Goal: Task Accomplishment & Management: Manage account settings

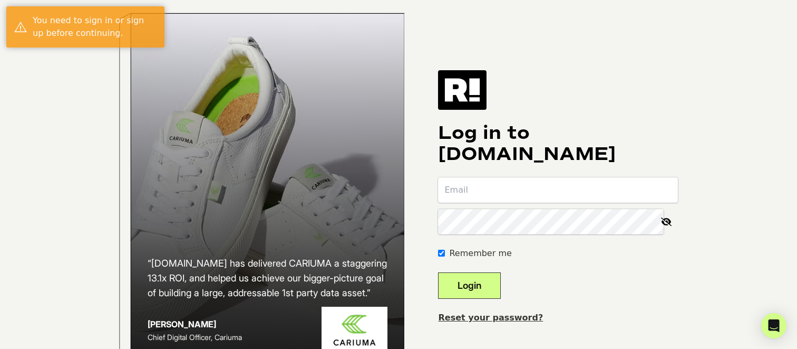
type input "[PERSON_NAME][EMAIL_ADDRESS][DOMAIN_NAME]"
click at [472, 289] on button "Login" at bounding box center [469, 285] width 63 height 26
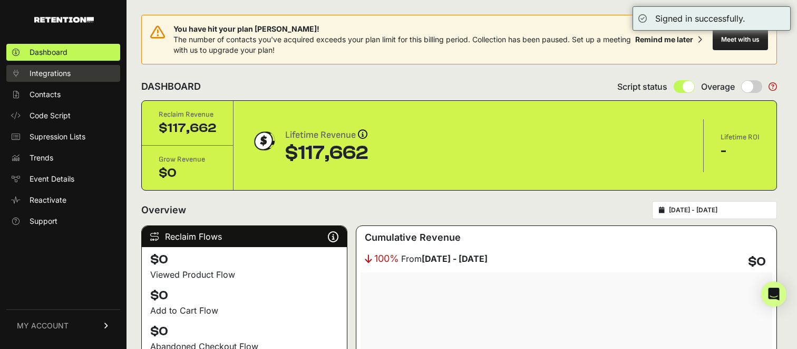
click at [60, 69] on span "Integrations" at bounding box center [50, 73] width 41 height 11
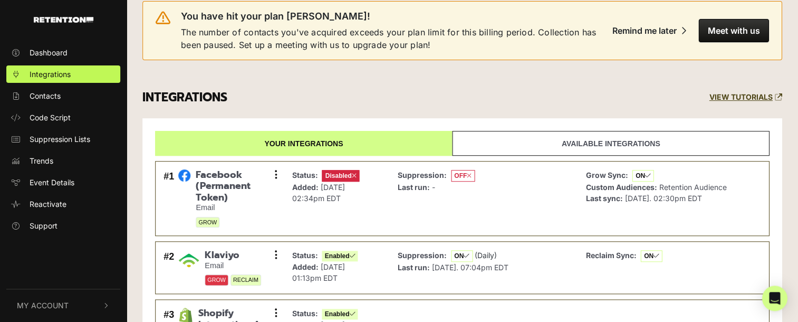
scroll to position [16, 0]
click at [274, 171] on button at bounding box center [276, 175] width 16 height 16
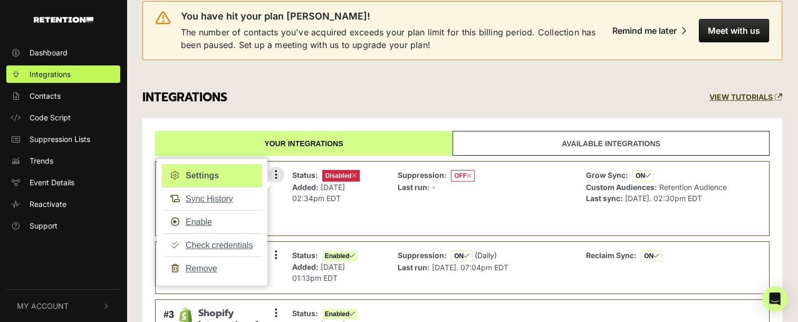
click at [224, 172] on link "Settings" at bounding box center [212, 175] width 100 height 23
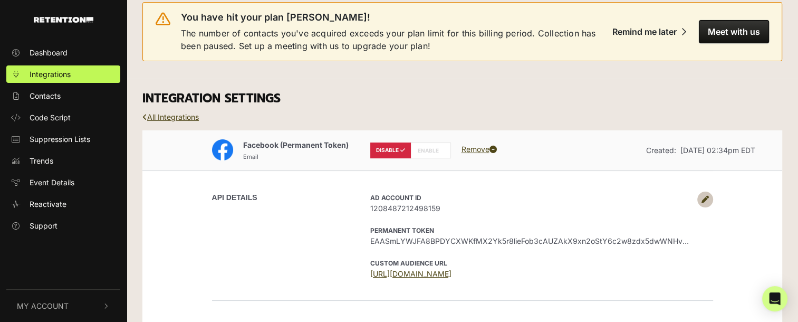
scroll to position [35, 0]
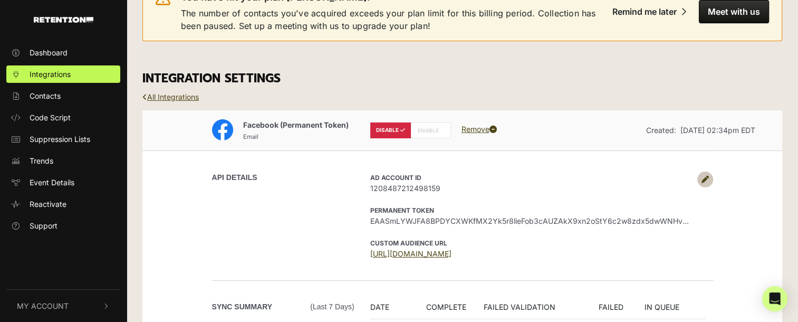
click at [711, 179] on link at bounding box center [705, 179] width 16 height 16
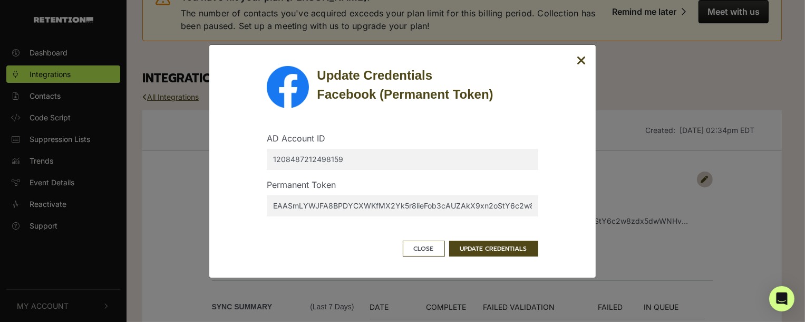
click at [301, 200] on input "EAASmLYWJFA8BPDYCXWKfMX2Yk5r8lieFob3cAUZAkX9xn2oStY6c2w8zdx5dwWNHvnlhkhZBxVZCb2…" at bounding box center [402, 205] width 271 height 21
click at [579, 61] on icon "Close" at bounding box center [581, 60] width 9 height 13
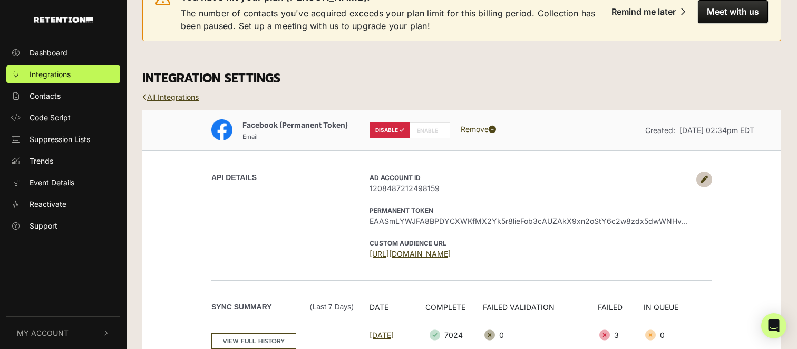
click at [702, 179] on icon at bounding box center [704, 179] width 7 height 7
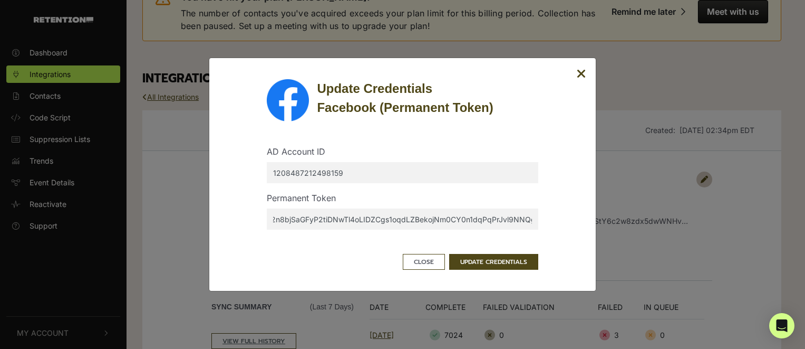
scroll to position [0, 627]
drag, startPoint x: 272, startPoint y: 220, endPoint x: 609, endPoint y: 225, distance: 337.5
click at [609, 225] on div "Update Credentials Facebook (Permanent Token) AD Account ID 1208487212498159 Pe…" at bounding box center [402, 174] width 805 height 349
paste input "EAAJqSpenMe4BPSevcEFy33hljwYvm4yy5MOFRJ2NgZCKbZCps7ims7qPMLXyth2fRc6csvXT7WjNZA…"
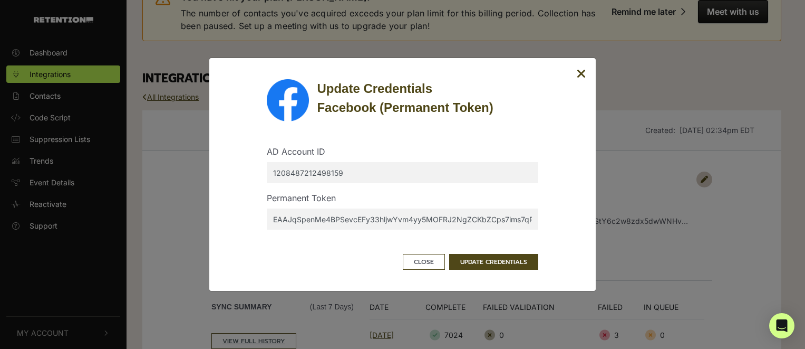
scroll to position [0, 641]
type input "EAAJqSpenMe4BPSevcEFy33hljwYvm4yy5MOFRJ2NgZCKbZCps7ims7qPMLXyth2fRc6csvXT7WjNZA…"
click at [497, 263] on button "UPDATE CREDENTIALS" at bounding box center [493, 262] width 89 height 16
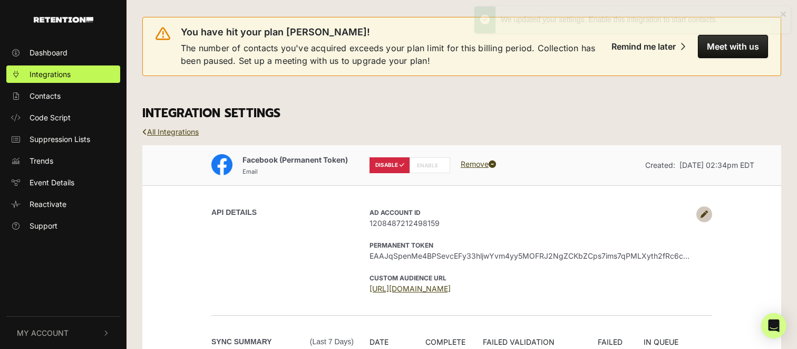
click at [439, 168] on label "ENABLE" at bounding box center [430, 165] width 41 height 16
radio input "false"
radio input "true"
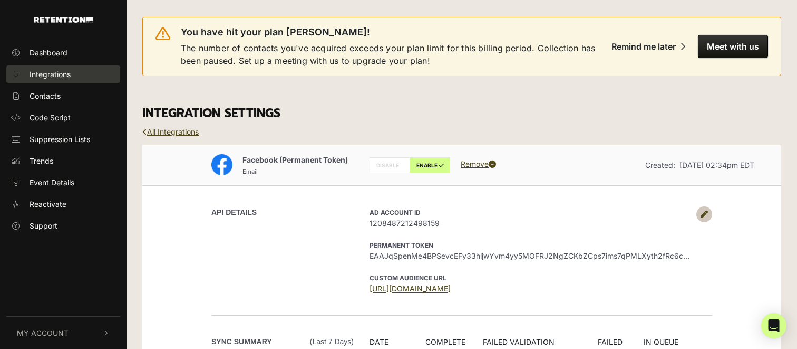
click at [60, 79] on span "Integrations" at bounding box center [50, 74] width 41 height 11
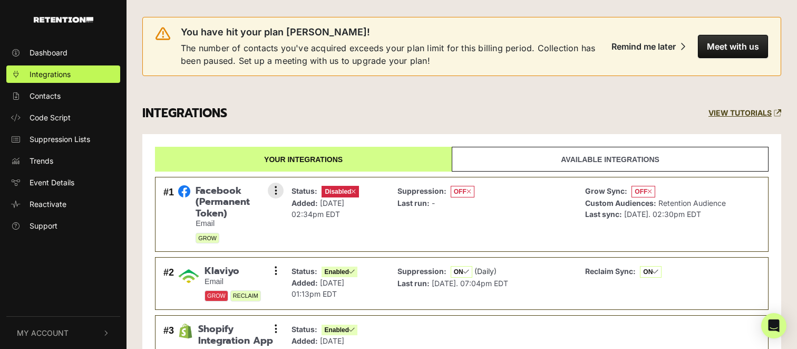
click at [328, 192] on span "Disabled" at bounding box center [340, 192] width 37 height 12
click at [279, 188] on button at bounding box center [276, 190] width 16 height 16
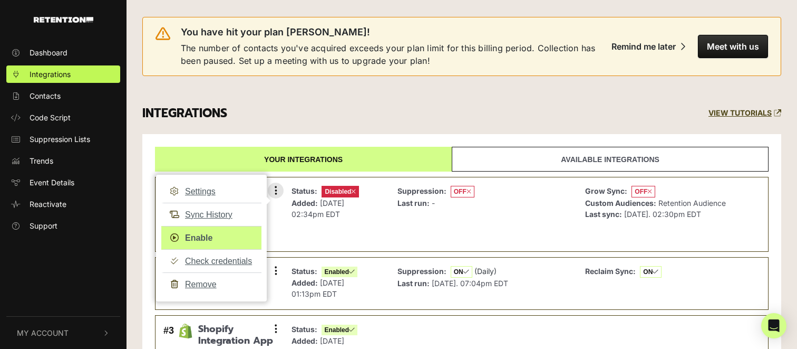
click at [235, 237] on link "Enable" at bounding box center [211, 238] width 100 height 24
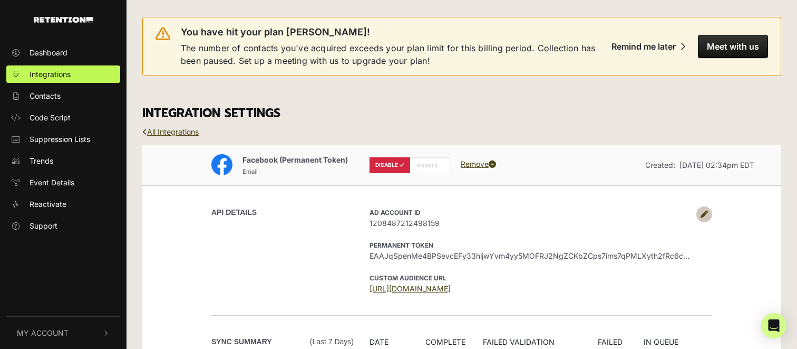
click at [699, 217] on link at bounding box center [705, 214] width 16 height 16
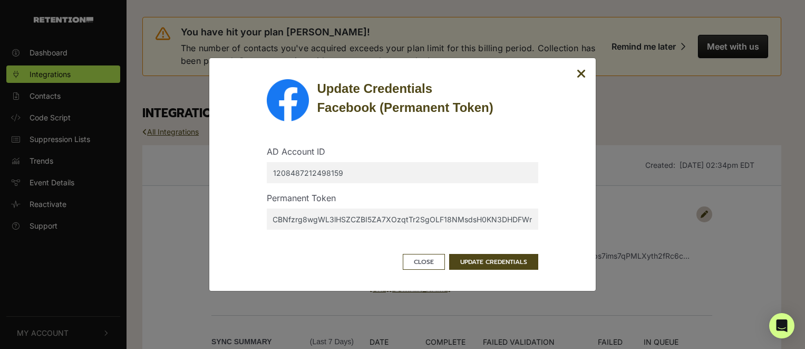
scroll to position [0, 641]
drag, startPoint x: 484, startPoint y: 219, endPoint x: 666, endPoint y: 222, distance: 182.0
click at [666, 222] on div "Update Credentials Facebook (Permanent Token) AD Account ID 1208487212498159 Pe…" at bounding box center [402, 174] width 805 height 349
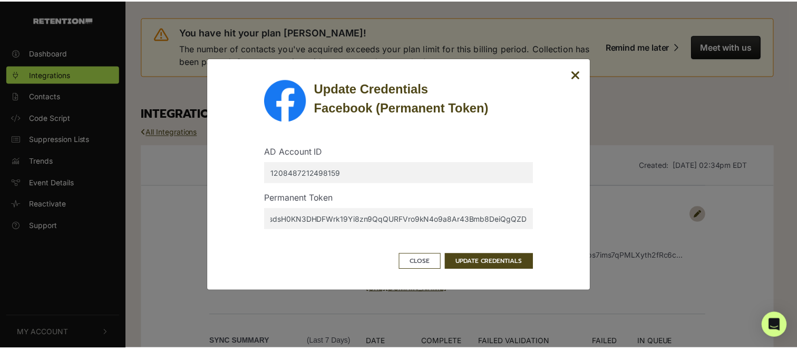
scroll to position [0, 0]
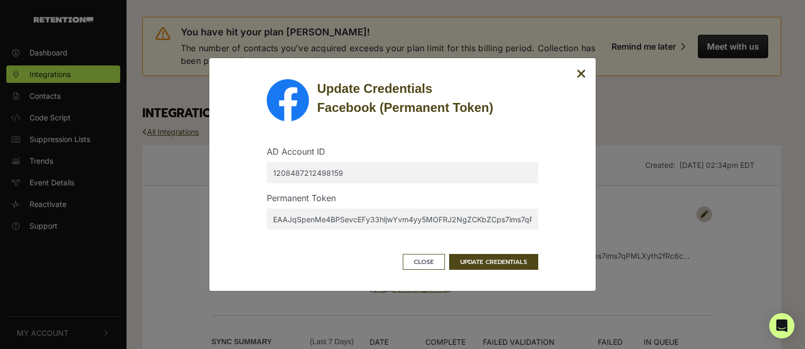
click at [583, 70] on icon "Close" at bounding box center [581, 73] width 9 height 13
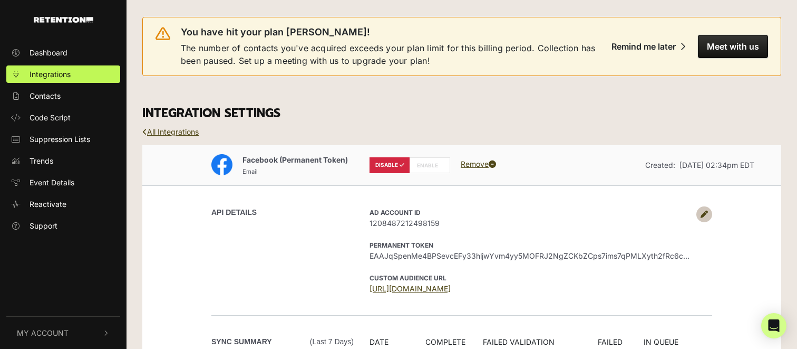
click at [430, 167] on label "ENABLE" at bounding box center [430, 165] width 41 height 16
radio input "false"
radio input "true"
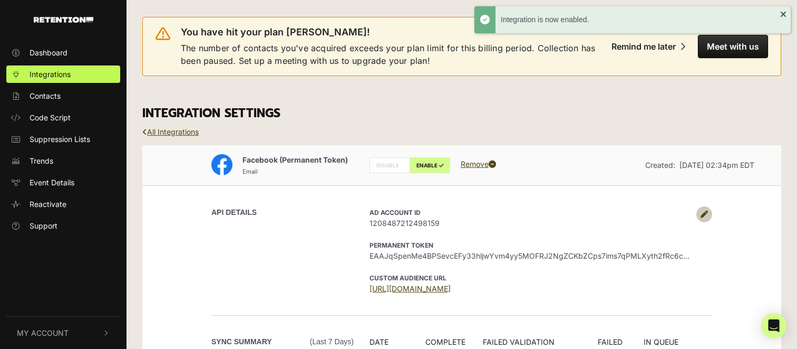
click at [433, 191] on div "API DETAILS AD Account ID 1208487212498159 Permanent Token EAAJqSpenMe4BPSevcEF…" at bounding box center [461, 250] width 601 height 130
click at [40, 81] on link "Integrations" at bounding box center [63, 73] width 114 height 17
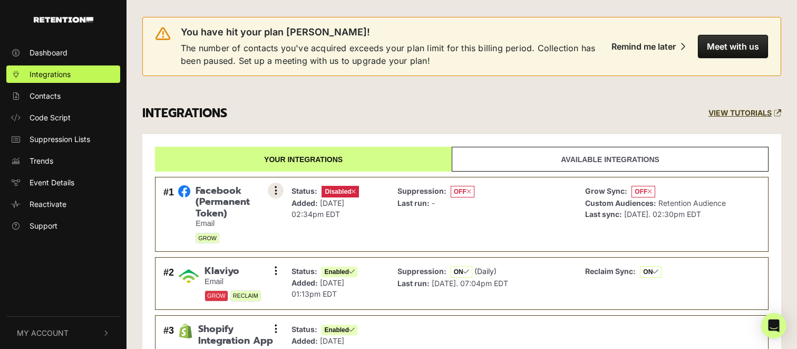
click at [276, 188] on icon at bounding box center [276, 190] width 3 height 11
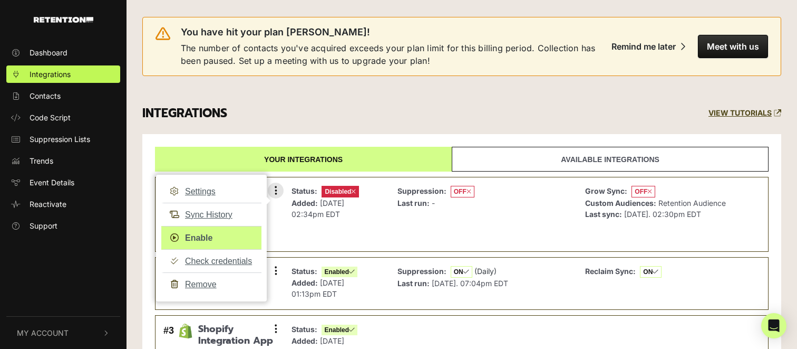
click at [230, 243] on link "Enable" at bounding box center [211, 238] width 100 height 24
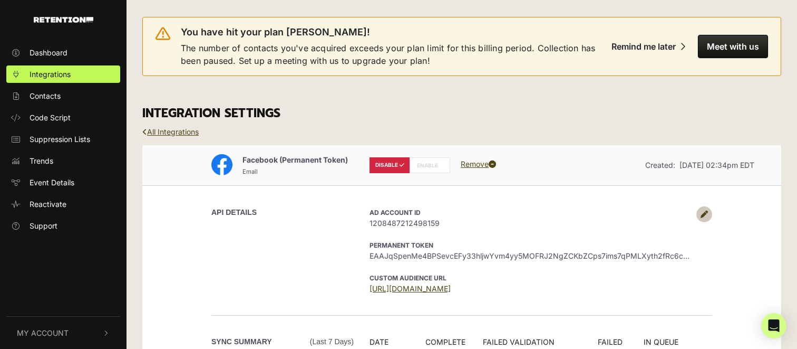
click at [431, 163] on label "ENABLE" at bounding box center [430, 165] width 41 height 16
radio input "false"
radio input "true"
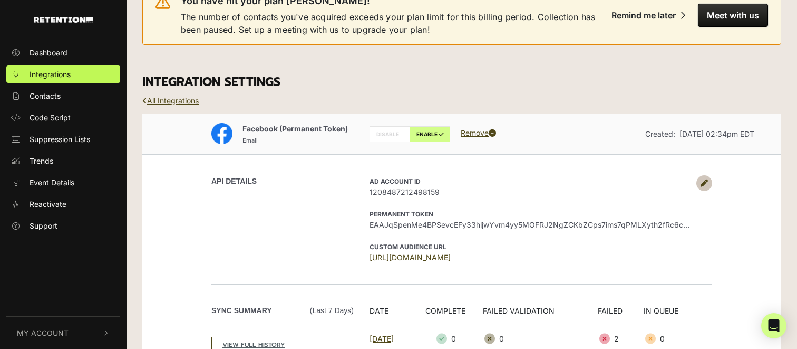
scroll to position [37, 0]
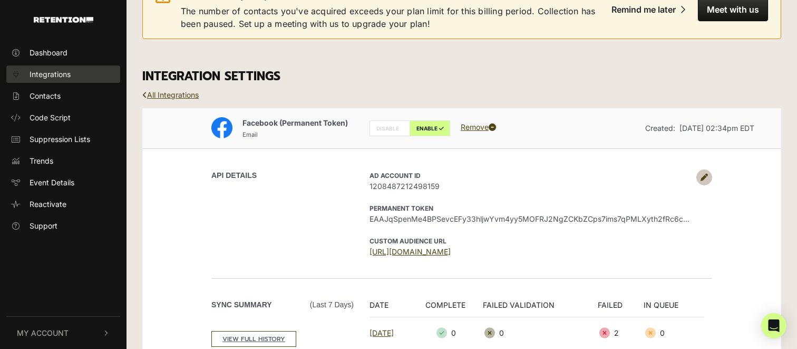
click at [57, 73] on span "Integrations" at bounding box center [50, 74] width 41 height 11
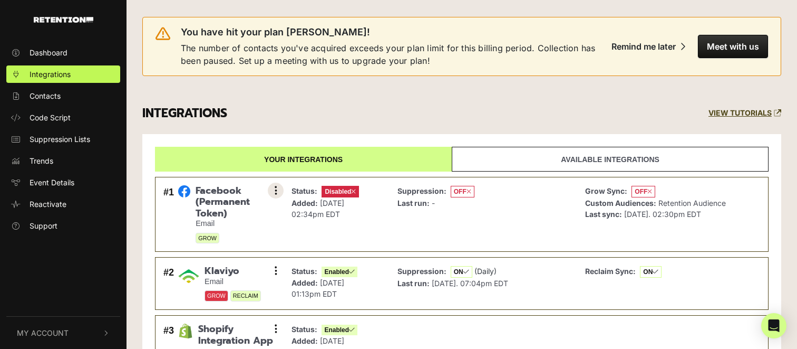
click at [273, 193] on button at bounding box center [276, 190] width 16 height 16
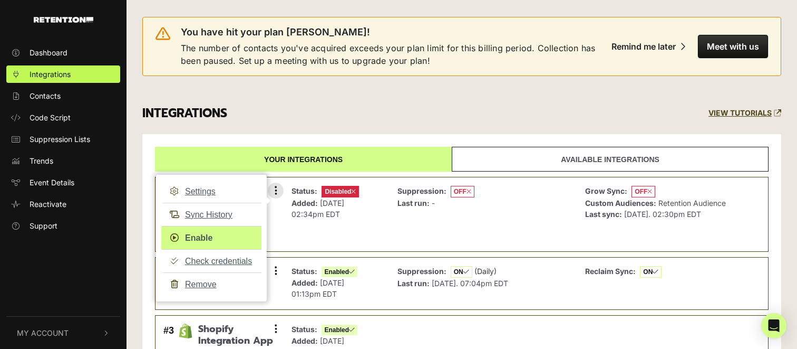
click at [211, 236] on link "Enable" at bounding box center [211, 238] width 100 height 24
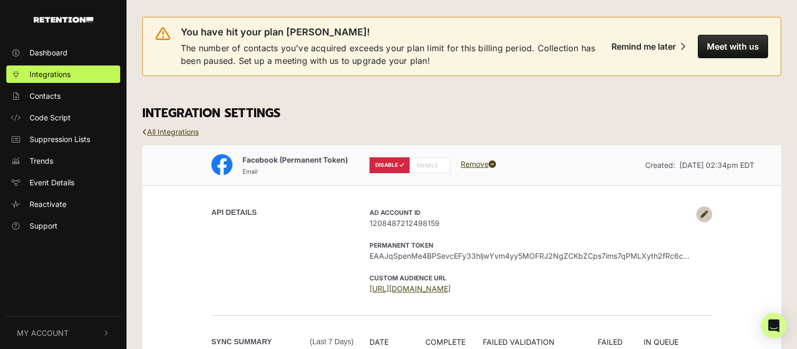
click at [429, 168] on label "ENABLE" at bounding box center [430, 165] width 41 height 16
radio input "false"
radio input "true"
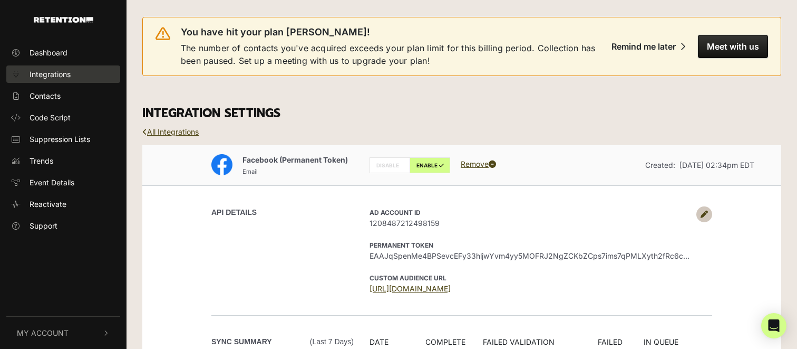
click at [78, 73] on link "Integrations" at bounding box center [63, 73] width 114 height 17
